Goal: Navigation & Orientation: Find specific page/section

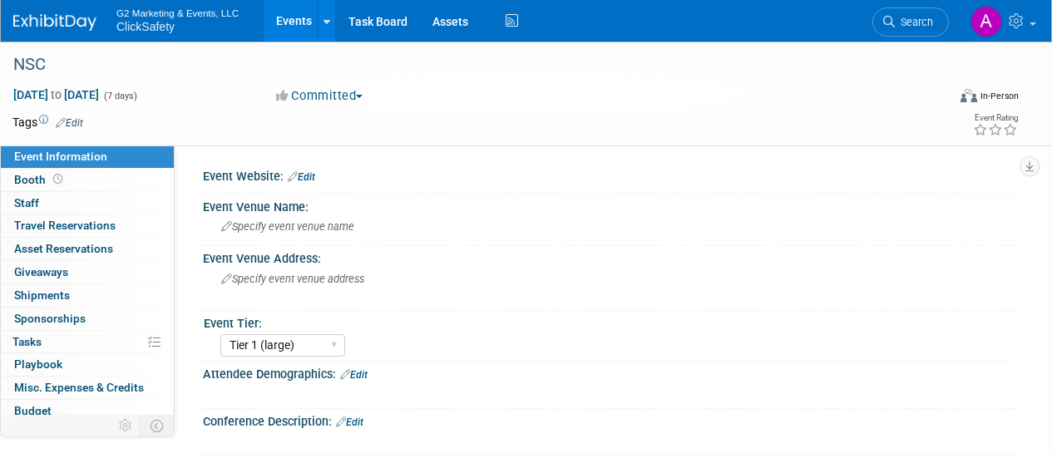
select select "Tier 1 (large)"
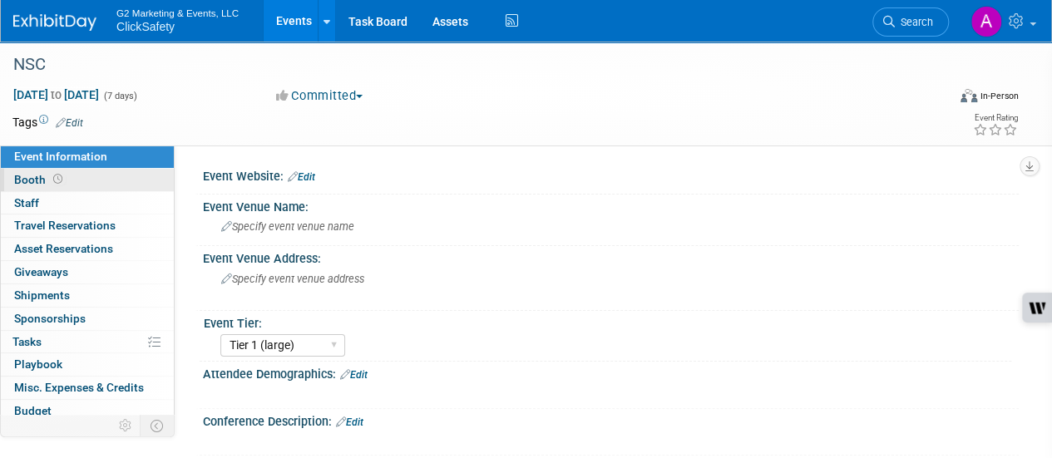
click at [82, 181] on link "Booth" at bounding box center [87, 180] width 173 height 22
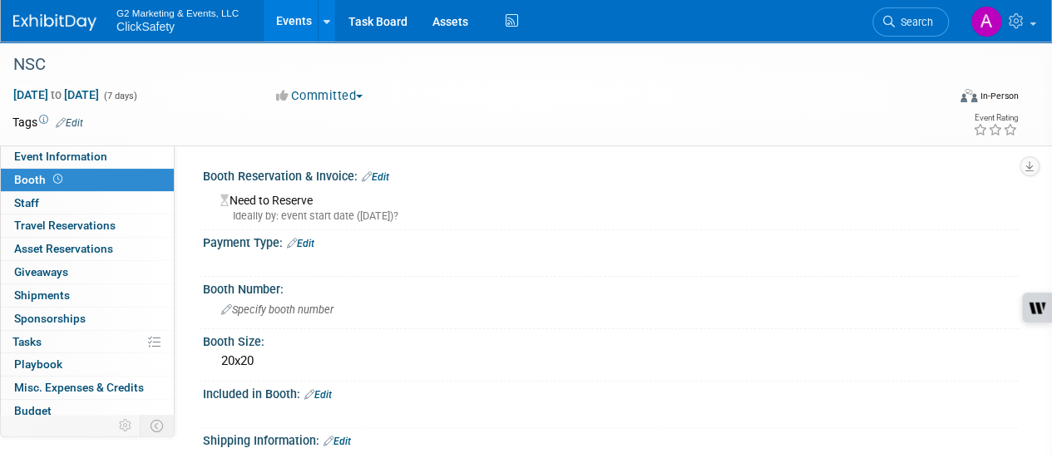
scroll to position [454, 0]
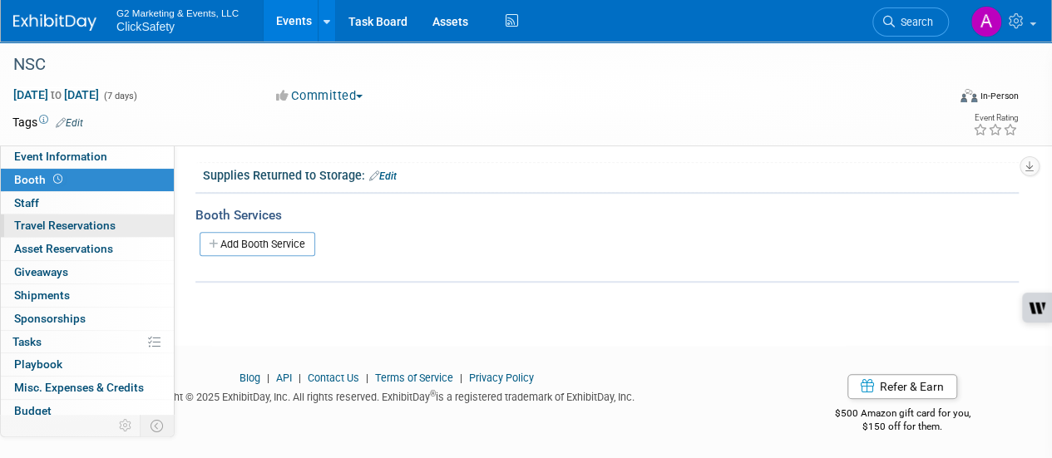
click at [87, 225] on span "Travel Reservations 0" at bounding box center [64, 225] width 101 height 13
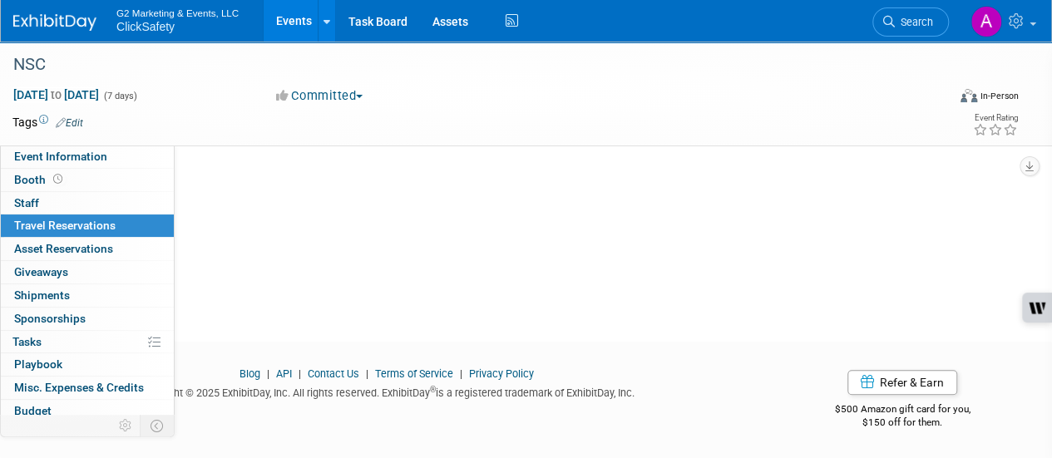
scroll to position [0, 0]
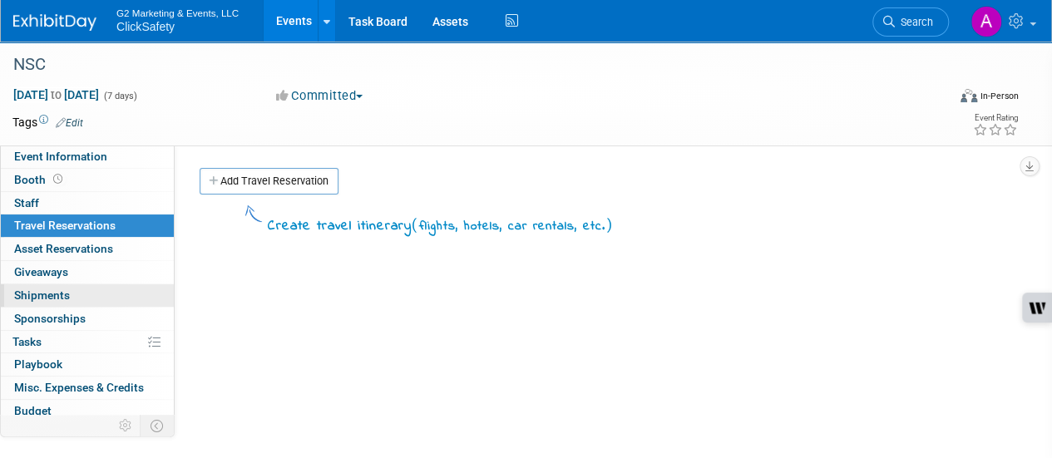
click at [59, 301] on link "0 Shipments 0" at bounding box center [87, 295] width 173 height 22
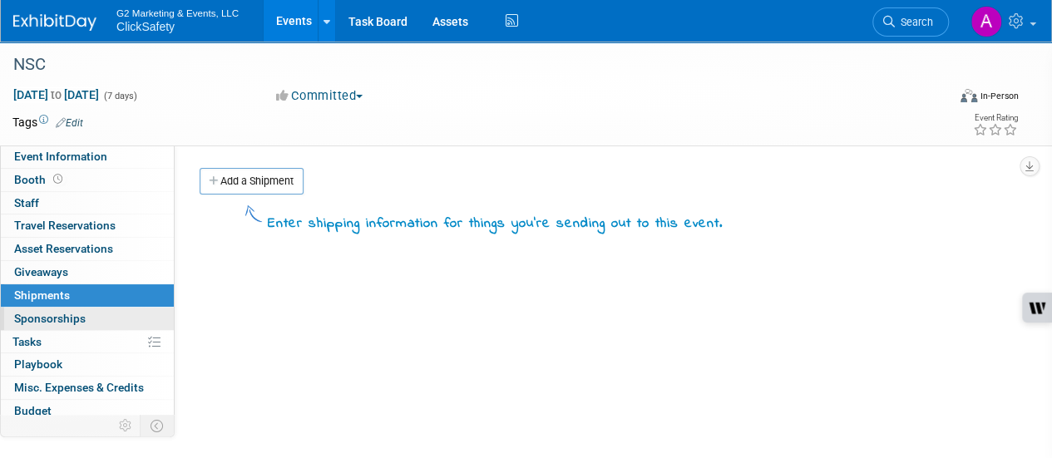
click at [67, 322] on span "Sponsorships 0" at bounding box center [50, 318] width 72 height 13
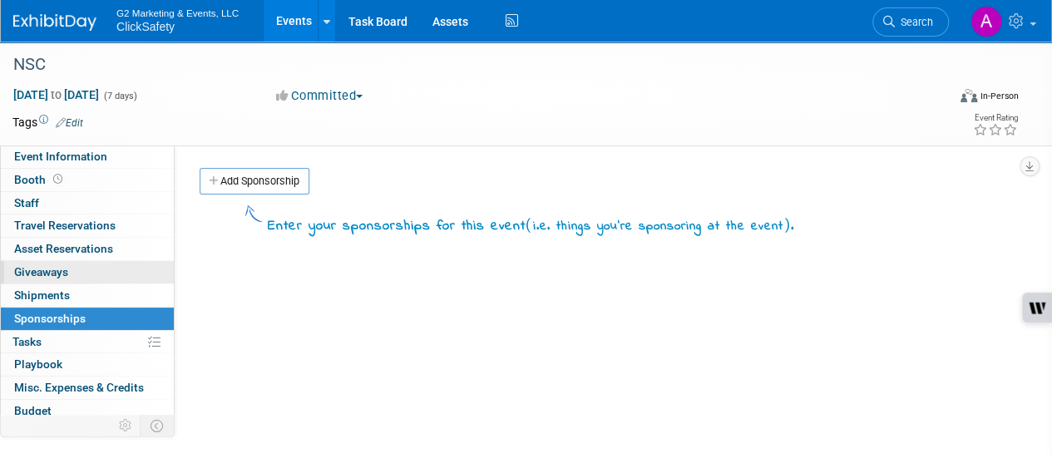
click at [67, 278] on link "0 Giveaways 0" at bounding box center [87, 272] width 173 height 22
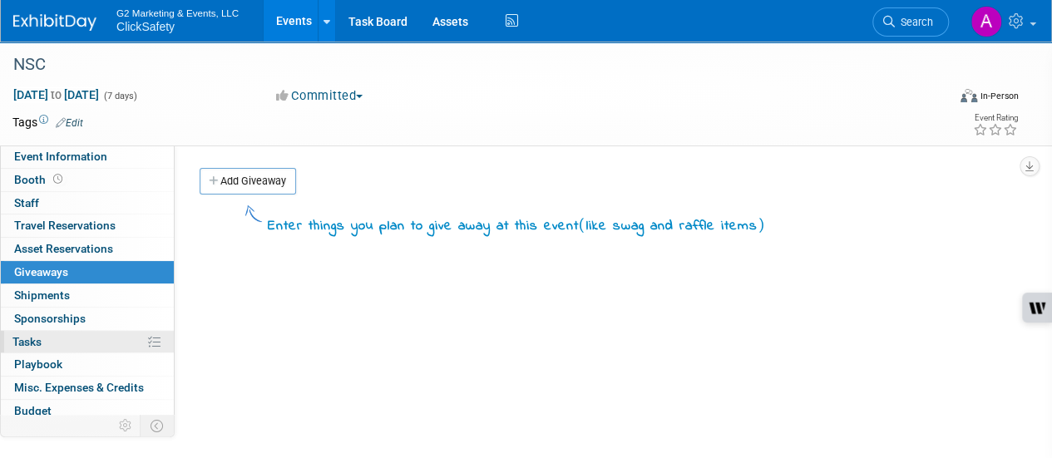
click at [90, 340] on link "0% Tasks 0%" at bounding box center [87, 342] width 173 height 22
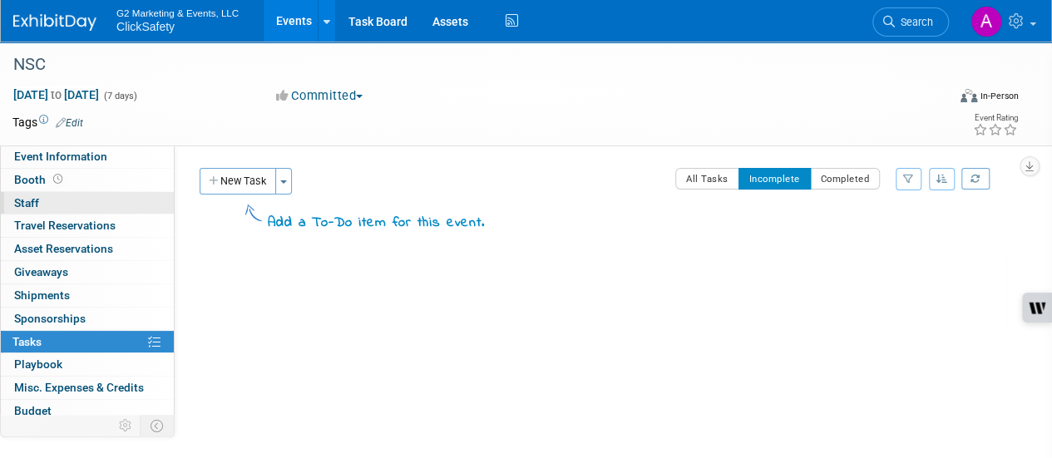
click at [25, 197] on span "Staff 0" at bounding box center [26, 202] width 25 height 13
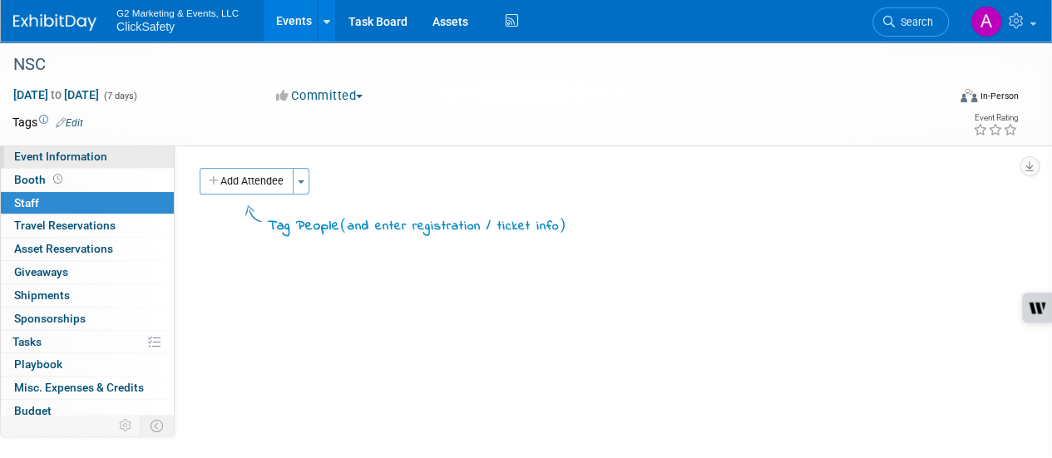
click at [99, 151] on span "Event Information" at bounding box center [60, 156] width 93 height 13
select select "Tier 1 (large)"
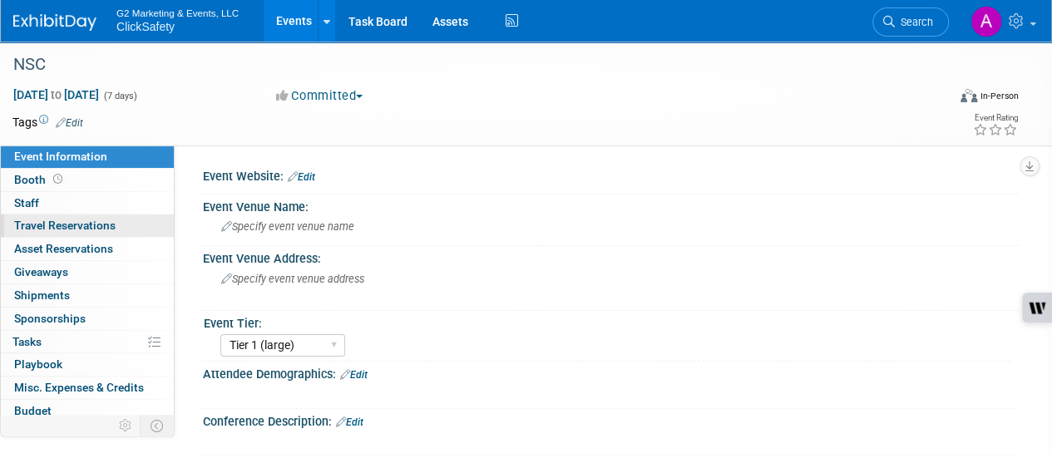
click at [87, 230] on span "Travel Reservations 0" at bounding box center [64, 225] width 101 height 13
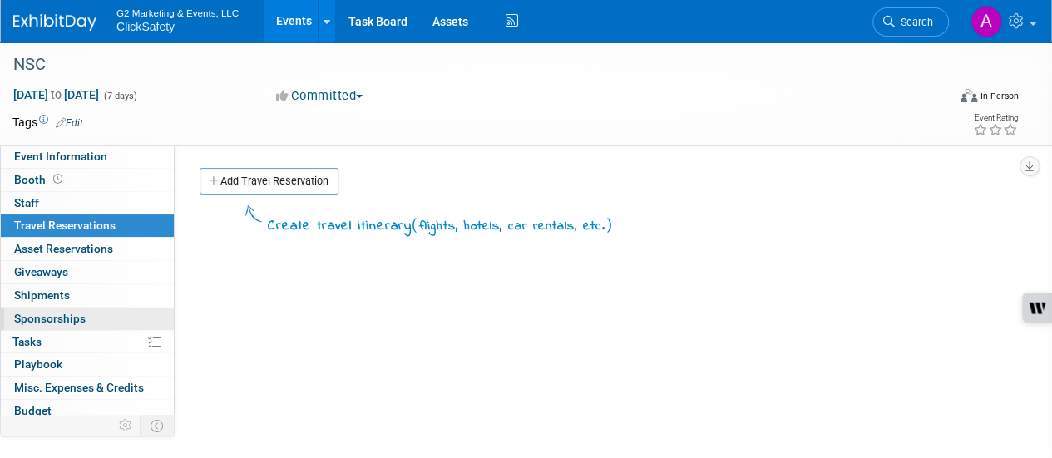
click at [59, 317] on span "Sponsorships 0" at bounding box center [50, 318] width 72 height 13
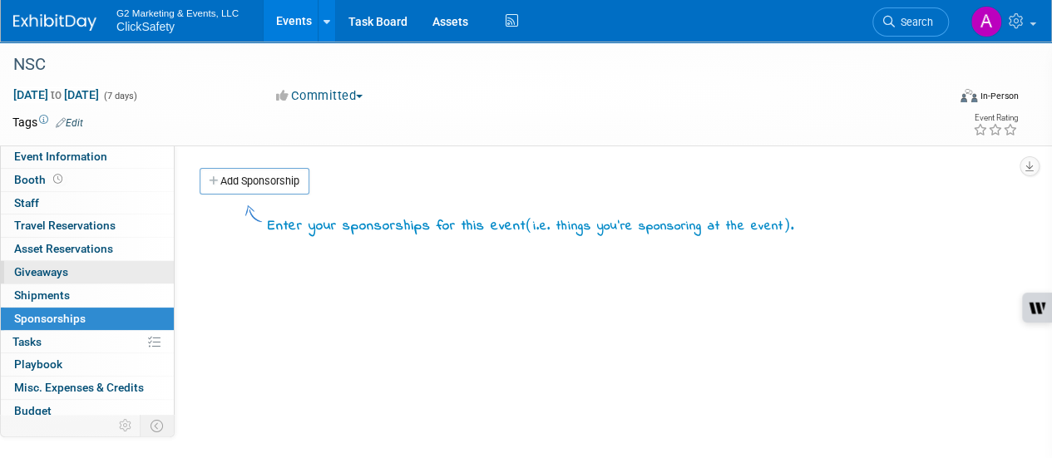
click at [73, 280] on link "0 Giveaways 0" at bounding box center [87, 272] width 173 height 22
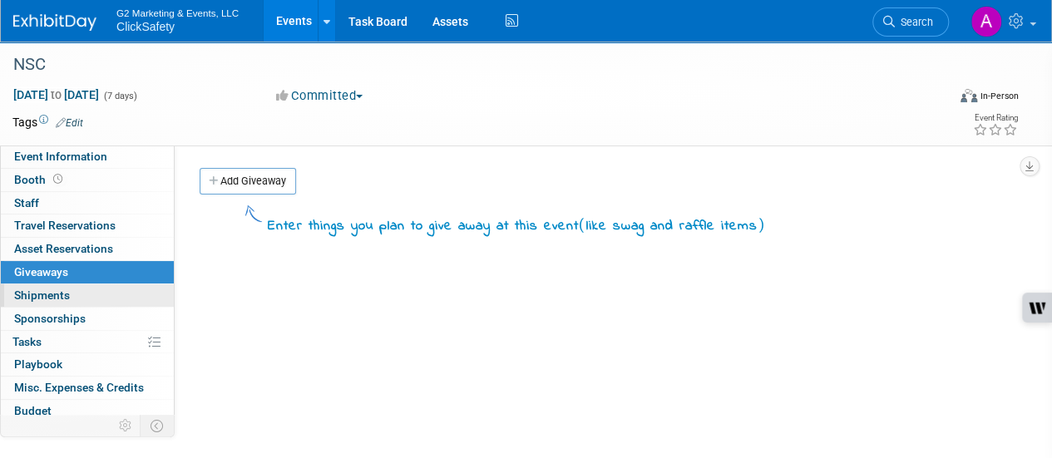
click at [77, 297] on link "0 Shipments 0" at bounding box center [87, 295] width 173 height 22
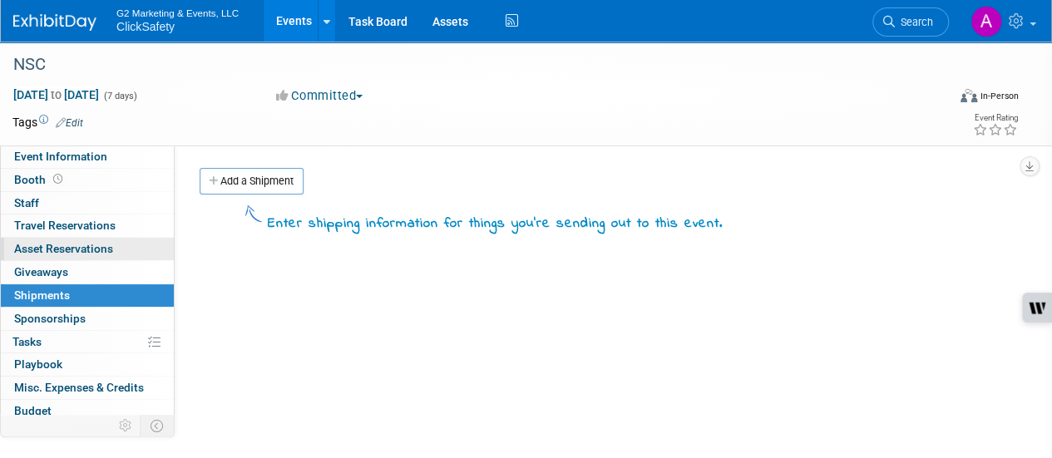
click at [102, 250] on span "Asset Reservations 0" at bounding box center [63, 248] width 99 height 13
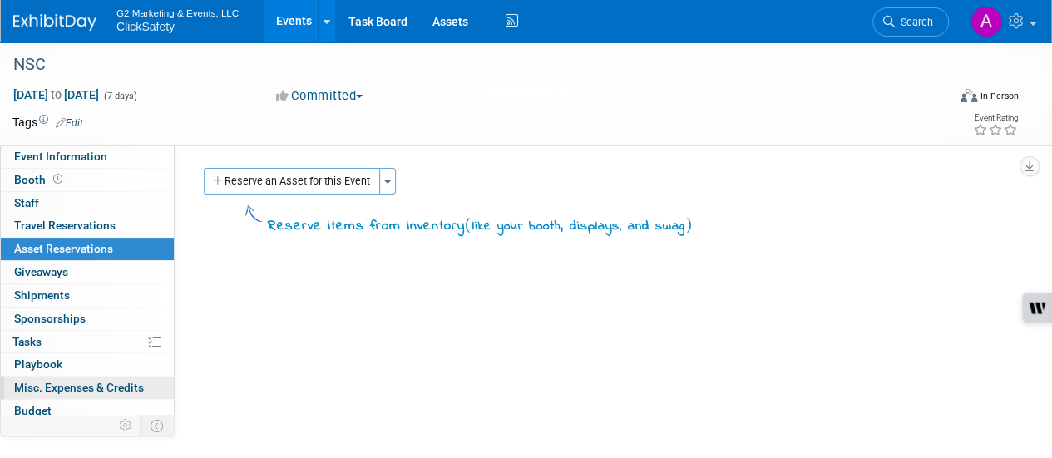
click at [73, 377] on link "0 Misc. Expenses & Credits 0" at bounding box center [87, 388] width 173 height 22
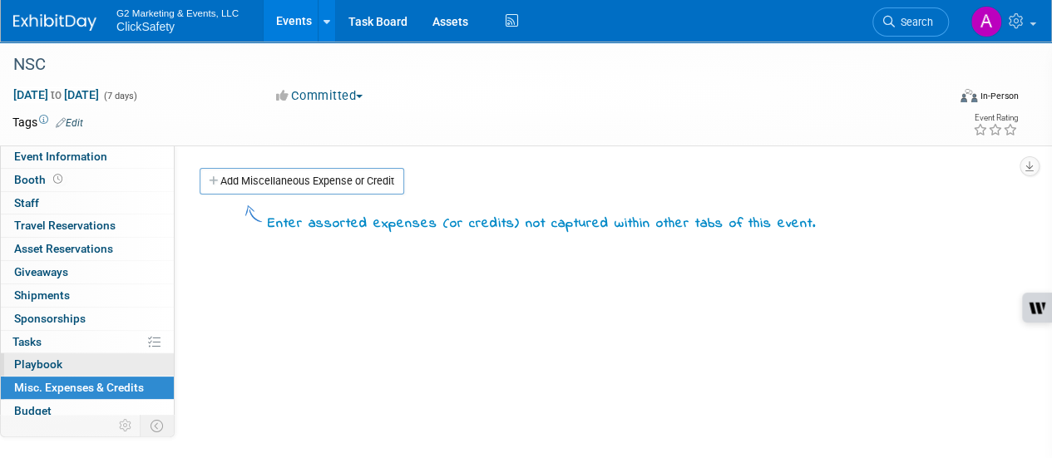
click at [73, 359] on link "0 Playbook 0" at bounding box center [87, 365] width 173 height 22
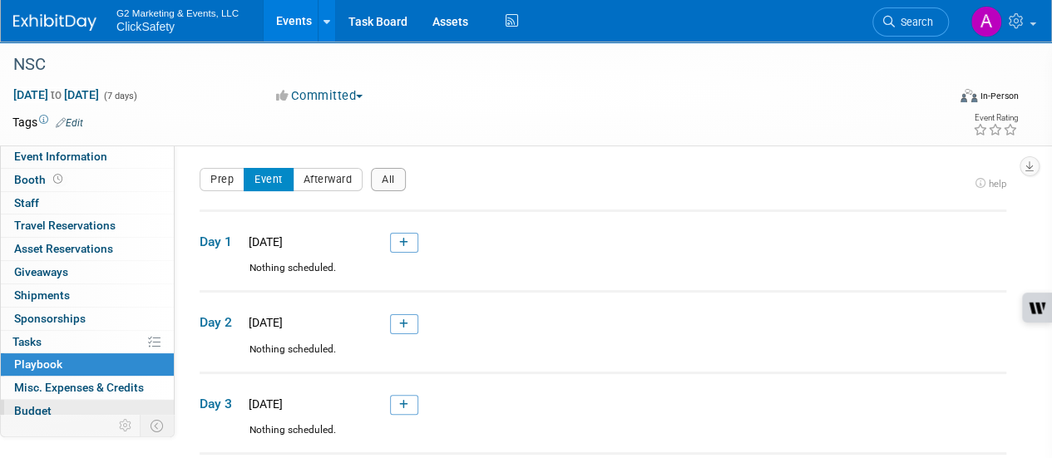
click at [95, 408] on link "Budget" at bounding box center [87, 411] width 173 height 22
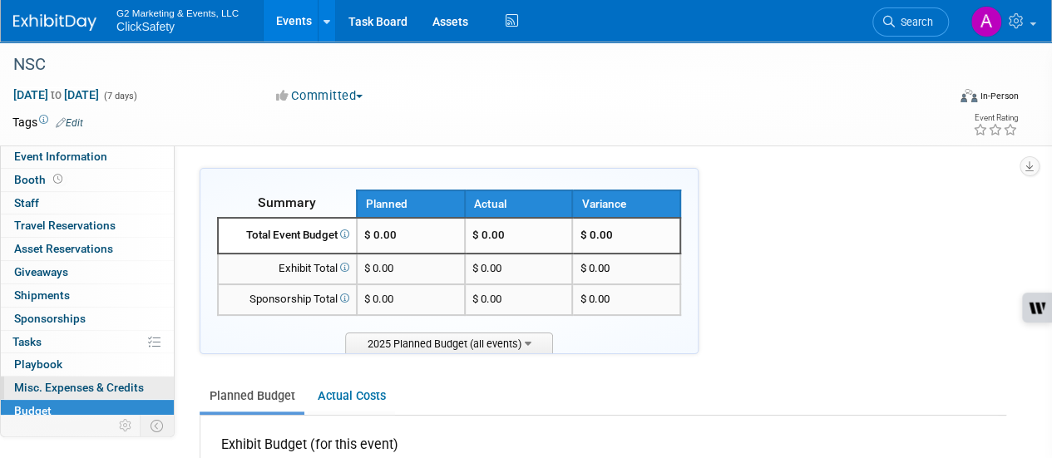
click at [126, 377] on link "0 Misc. Expenses & Credits 0" at bounding box center [87, 388] width 173 height 22
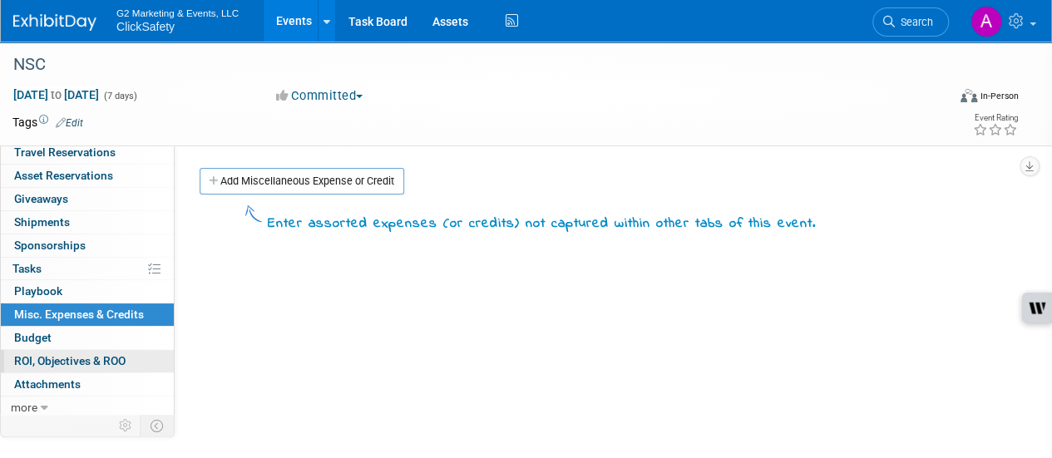
click at [101, 364] on span "ROI, Objectives & ROO 0" at bounding box center [69, 360] width 111 height 13
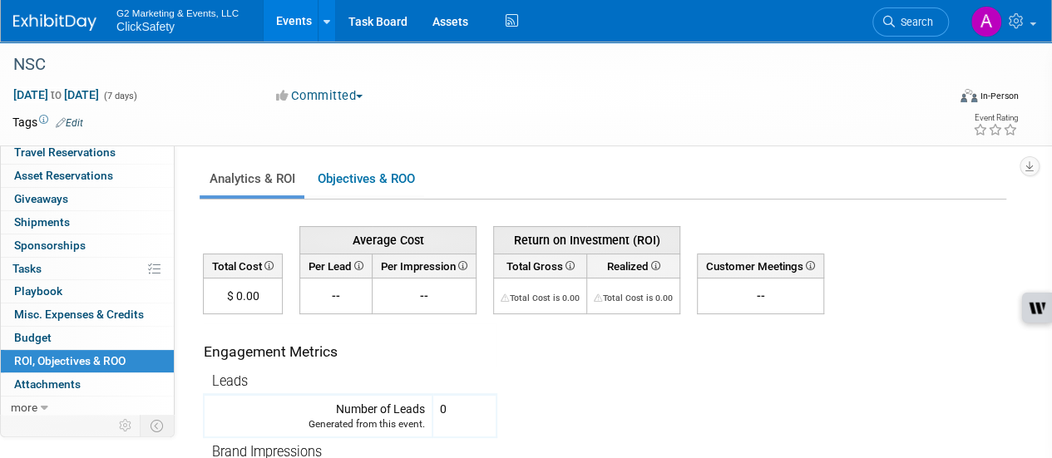
scroll to position [700, 0]
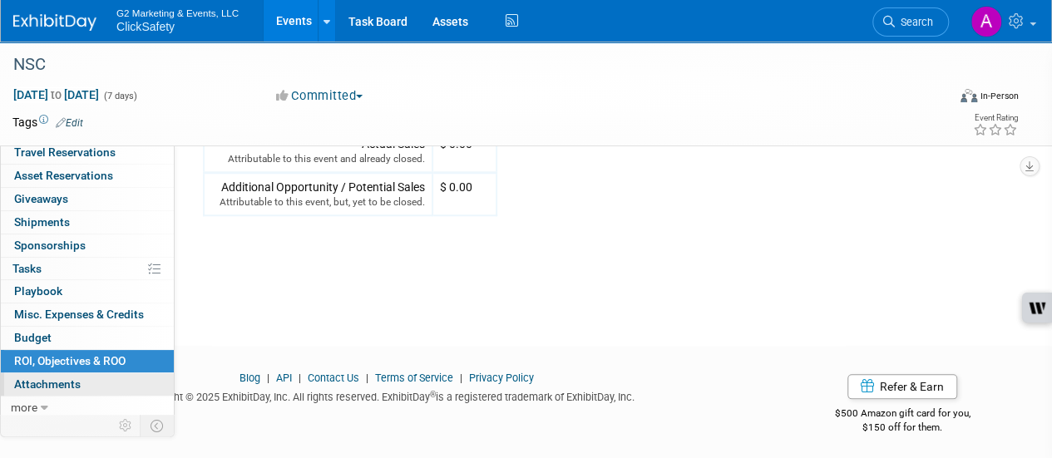
click at [93, 381] on link "0 Attachments 0" at bounding box center [87, 385] width 173 height 22
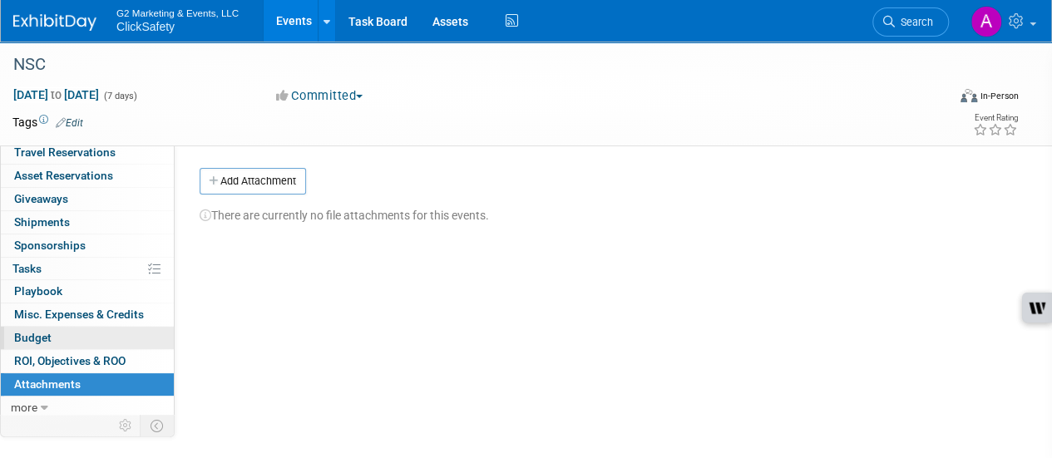
click at [78, 327] on link "Budget" at bounding box center [87, 338] width 173 height 22
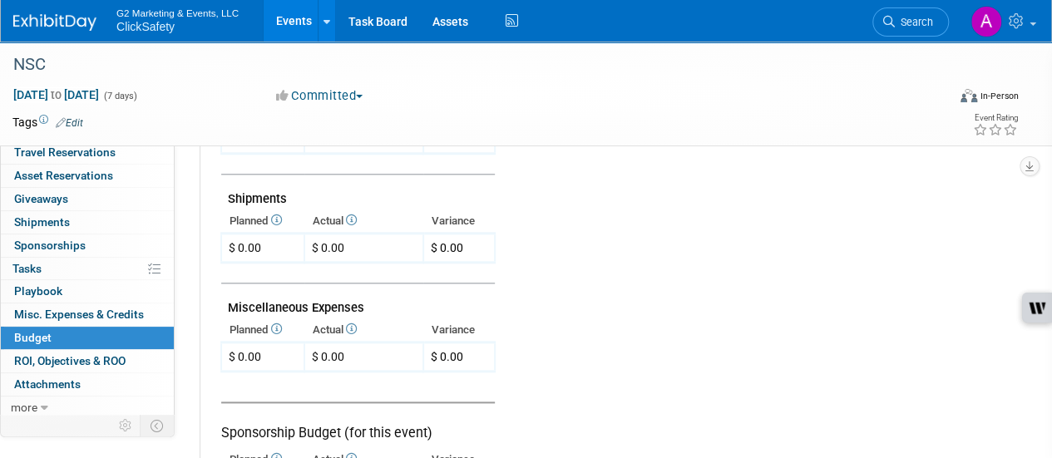
scroll to position [1143, 0]
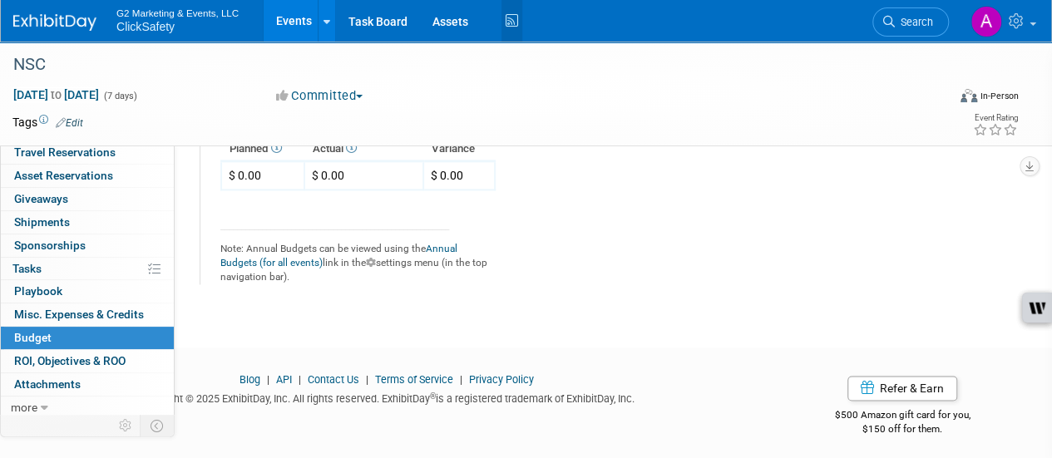
click at [1, 327] on link "Budget" at bounding box center [87, 338] width 173 height 22
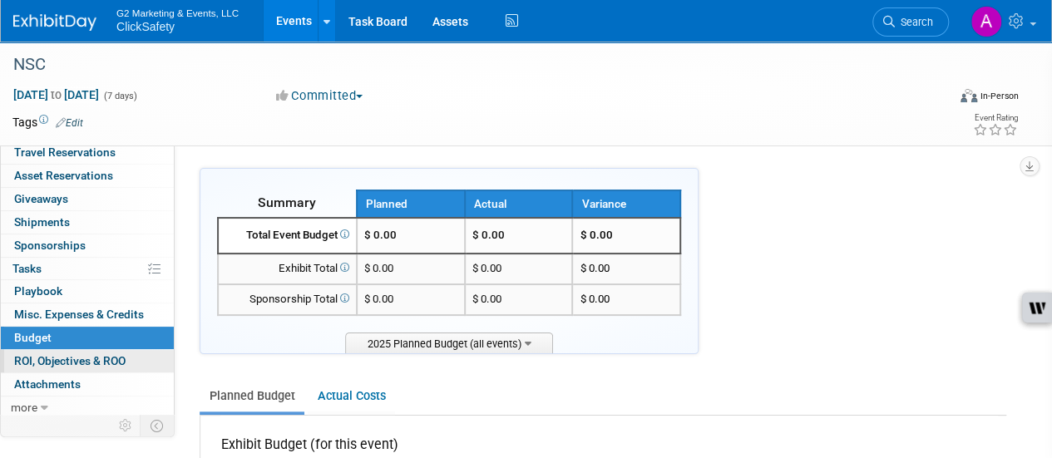
click at [136, 350] on link "0 ROI, Objectives & ROO 0" at bounding box center [87, 361] width 173 height 22
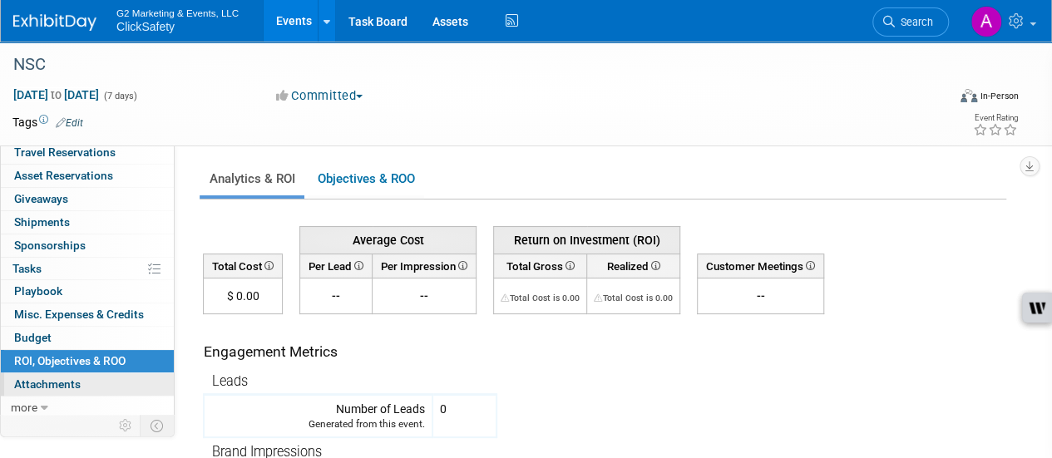
click at [81, 383] on link "0 Attachments 0" at bounding box center [87, 385] width 173 height 22
